Goal: Task Accomplishment & Management: Manage account settings

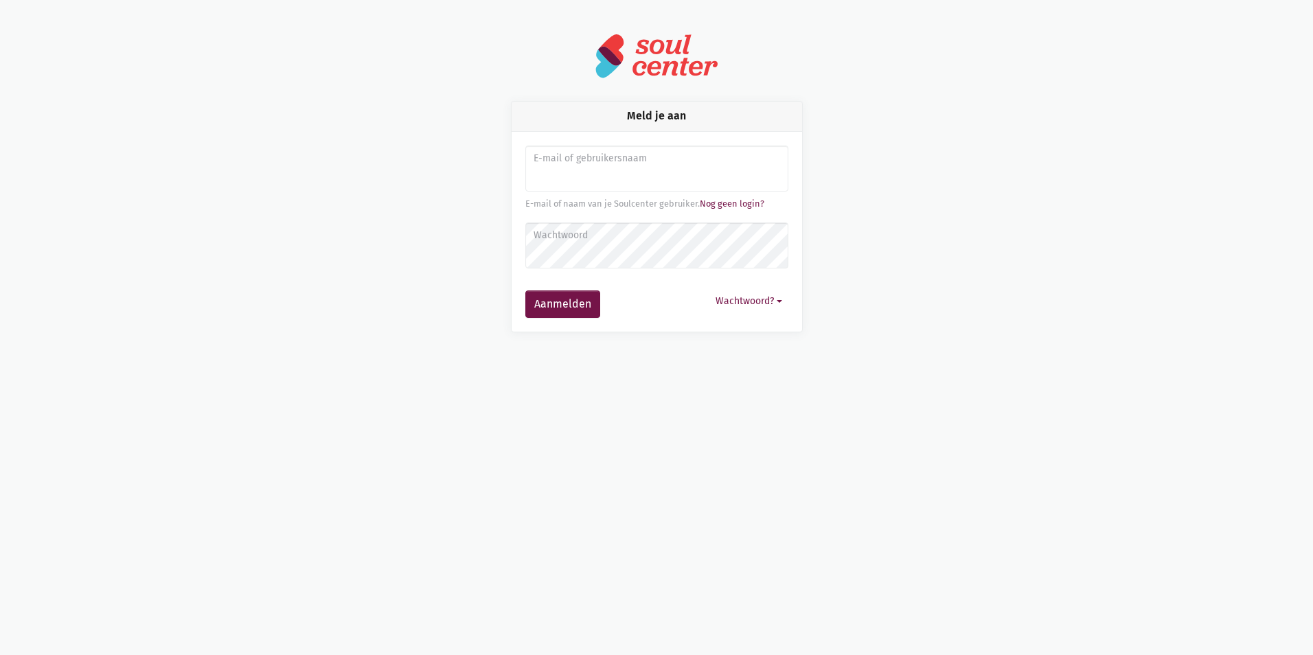
click at [617, 164] on label "E-mail of gebruikersnaam" at bounding box center [656, 158] width 245 height 15
click at [615, 179] on input "Aanmelden" at bounding box center [657, 169] width 263 height 47
type input "evelien_matthys@telenet.be"
click at [646, 240] on label "Wachtwoord" at bounding box center [656, 235] width 245 height 15
click at [526, 291] on button "Aanmelden" at bounding box center [563, 304] width 75 height 27
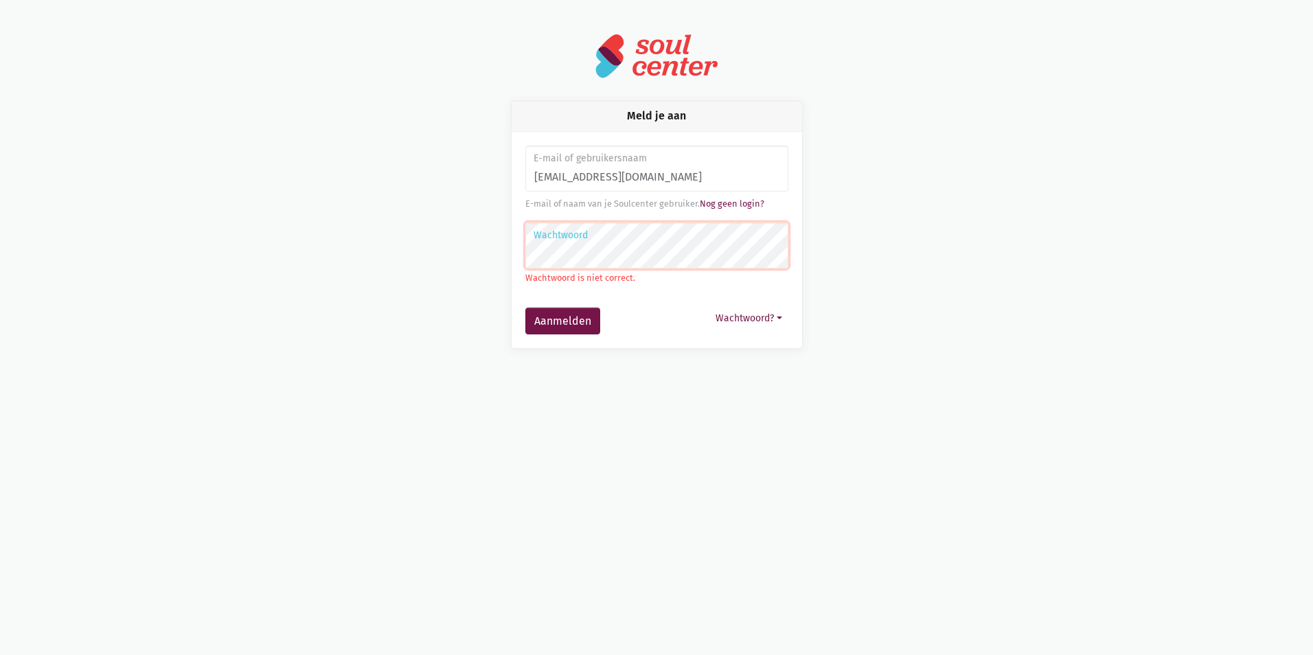
click at [526, 308] on button "Aanmelden" at bounding box center [563, 321] width 75 height 27
drag, startPoint x: 688, startPoint y: 176, endPoint x: 512, endPoint y: 184, distance: 176.7
click at [512, 184] on div "E-mail of gebruikersnaam evelien_matthys@telenet.be E-mail of naam van je Soulc…" at bounding box center [657, 240] width 291 height 217
type input "evelien.matthys@ninove.be"
click at [526, 308] on button "Aanmelden" at bounding box center [563, 321] width 75 height 27
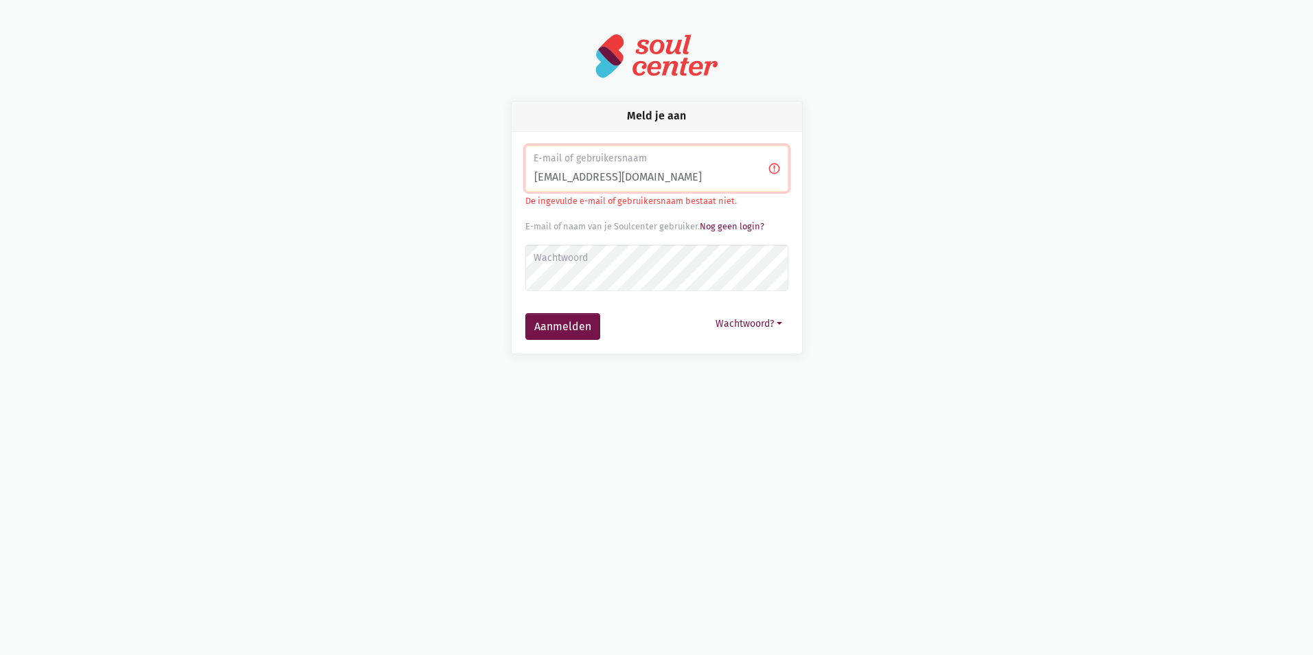
click at [617, 262] on label "Wachtwoord" at bounding box center [656, 258] width 245 height 15
click at [526, 313] on button "Aanmelden" at bounding box center [563, 326] width 75 height 27
click at [778, 330] on button "Wachtwoord?" at bounding box center [749, 323] width 79 height 21
click at [739, 355] on link "Aanmelden zonder wachtwoord" at bounding box center [682, 356] width 210 height 23
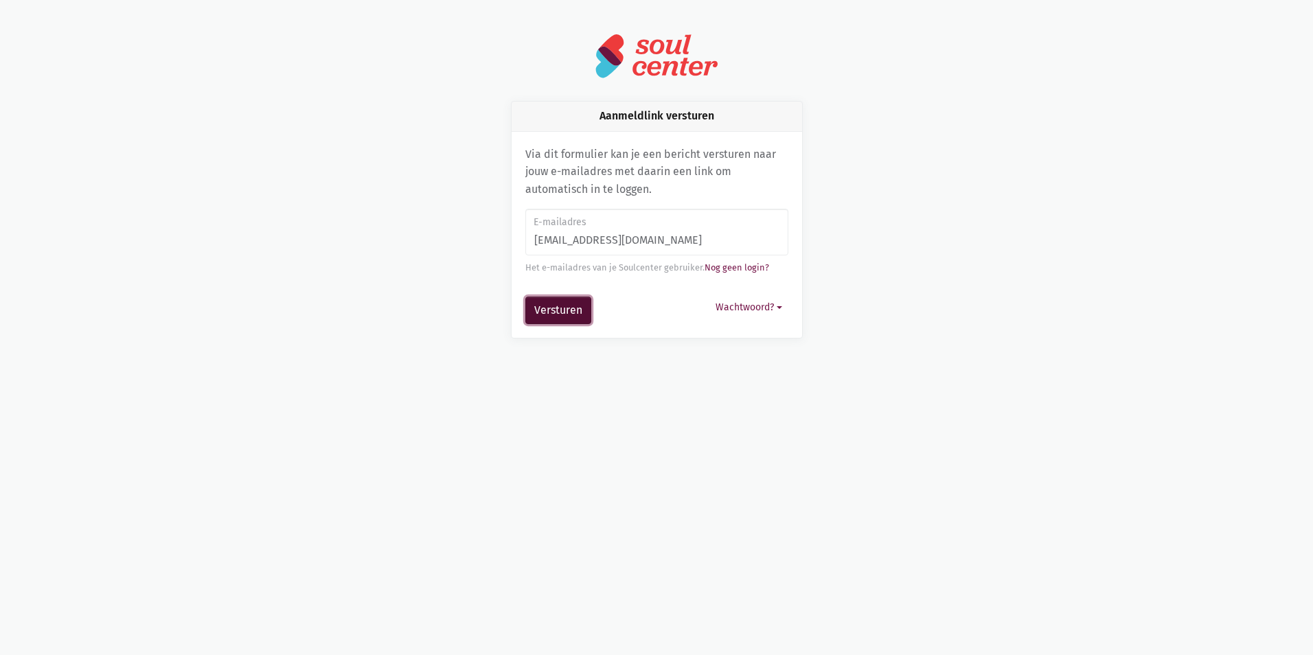
click at [577, 307] on button "Versturen" at bounding box center [559, 310] width 66 height 27
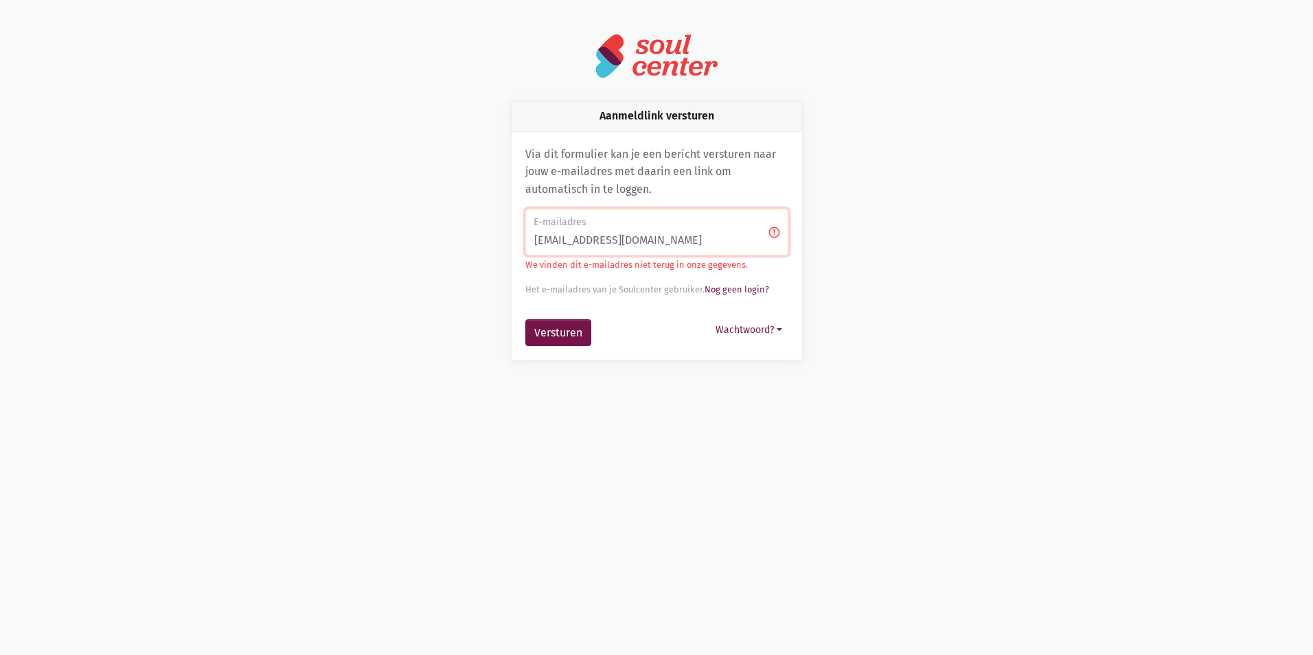
drag, startPoint x: 664, startPoint y: 245, endPoint x: 512, endPoint y: 259, distance: 152.4
click at [512, 259] on div "Via dit formulier kan je een bericht versturen naar jouw e-mailadres met daarin…" at bounding box center [657, 246] width 291 height 229
type input "[EMAIL_ADDRESS][DOMAIN_NAME]"
click at [574, 335] on button "Versturen" at bounding box center [559, 332] width 66 height 27
